Goal: Transaction & Acquisition: Purchase product/service

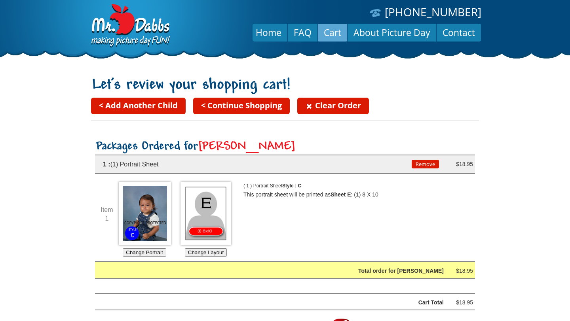
click at [154, 114] on link "< Add Another Child" at bounding box center [138, 106] width 95 height 17
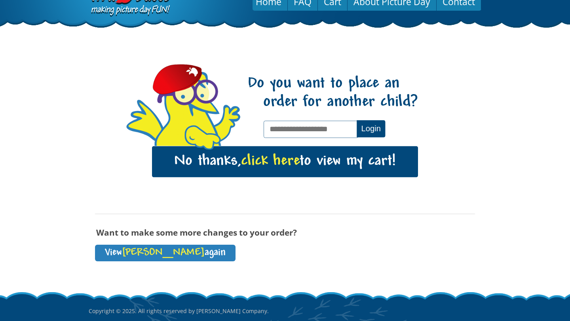
scroll to position [77, 0]
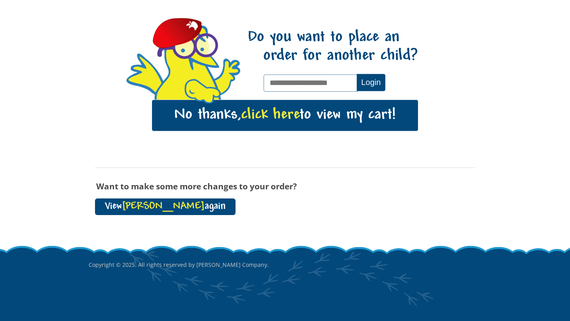
click at [157, 208] on span "[PERSON_NAME]" at bounding box center [163, 206] width 83 height 11
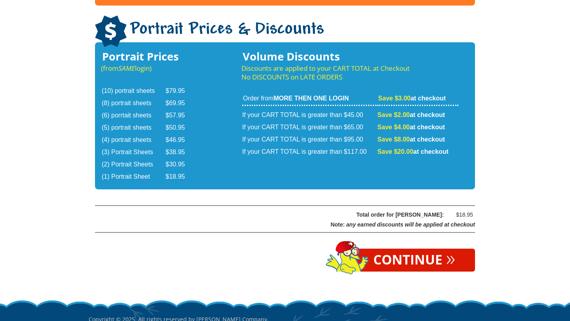
scroll to position [1292, 0]
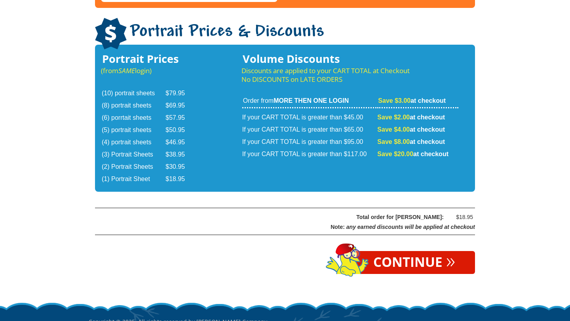
click at [403, 251] on link "Continue »" at bounding box center [414, 262] width 122 height 23
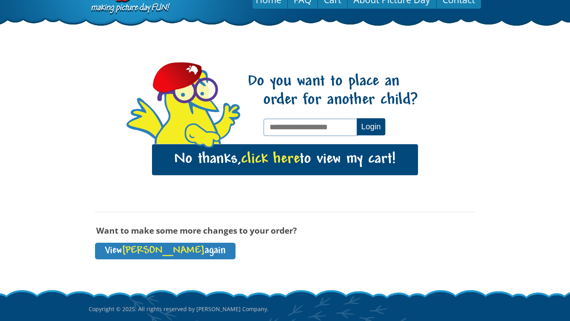
scroll to position [77, 0]
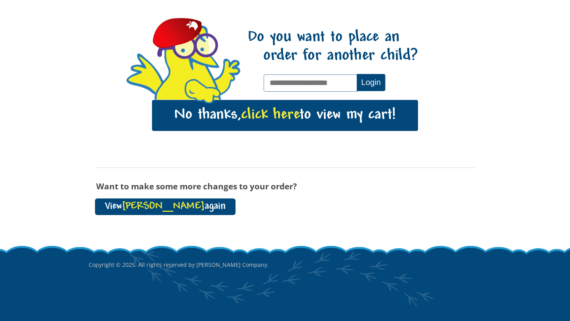
click at [181, 205] on link "View Jeronimo again" at bounding box center [165, 207] width 140 height 17
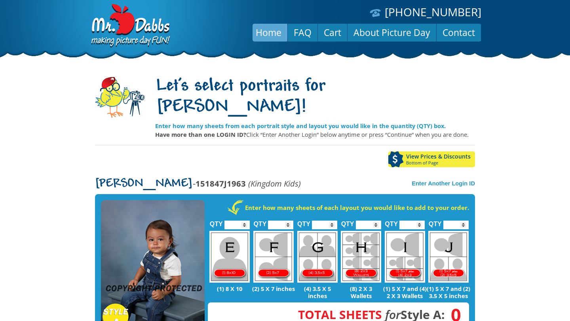
click at [284, 35] on link "Home" at bounding box center [269, 32] width 38 height 19
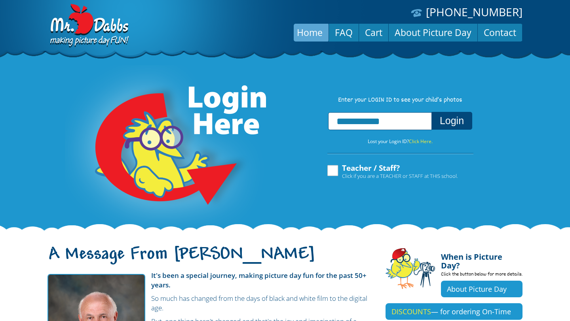
type input "**********"
click at [431, 112] on button "Login" at bounding box center [451, 121] width 41 height 18
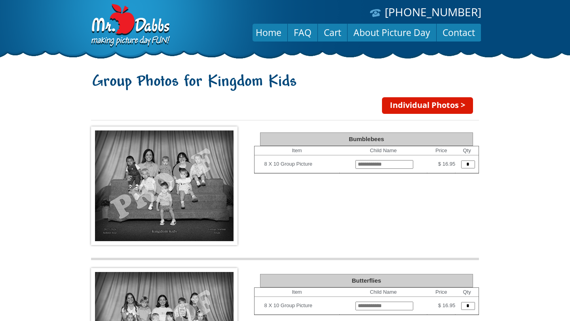
click at [404, 104] on link "Individual Photos >" at bounding box center [427, 105] width 91 height 17
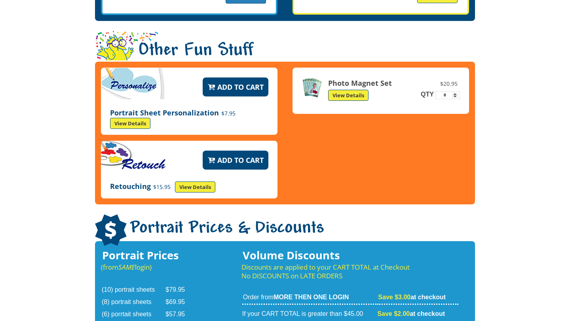
scroll to position [1102, 0]
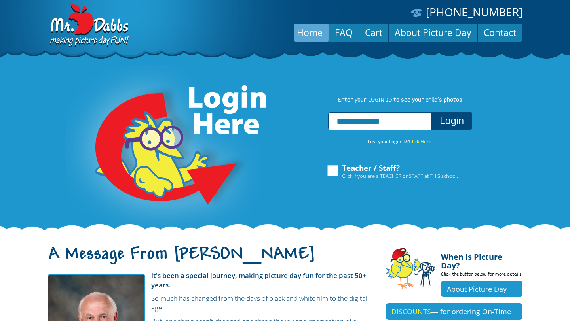
type input "**********"
click at [431, 112] on button "Login" at bounding box center [451, 121] width 41 height 18
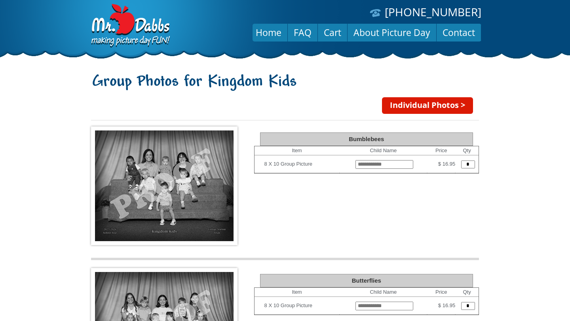
click at [396, 105] on link "Individual Photos >" at bounding box center [427, 105] width 91 height 17
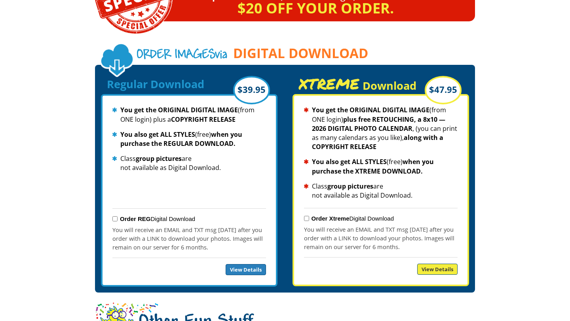
scroll to position [823, 0]
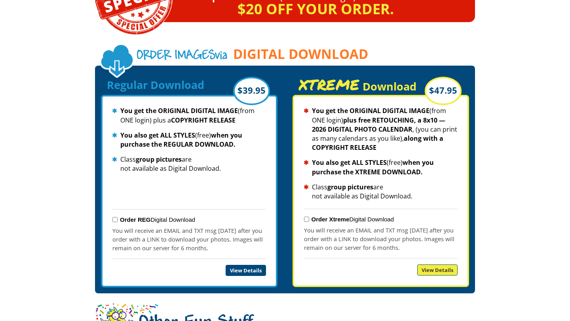
click at [250, 265] on link "View Details" at bounding box center [246, 270] width 40 height 11
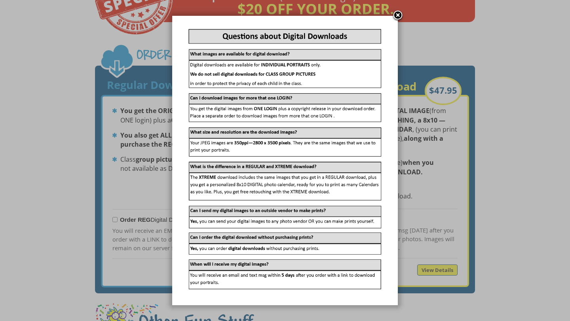
click at [395, 18] on link at bounding box center [398, 16] width 12 height 12
